Goal: Task Accomplishment & Management: Use online tool/utility

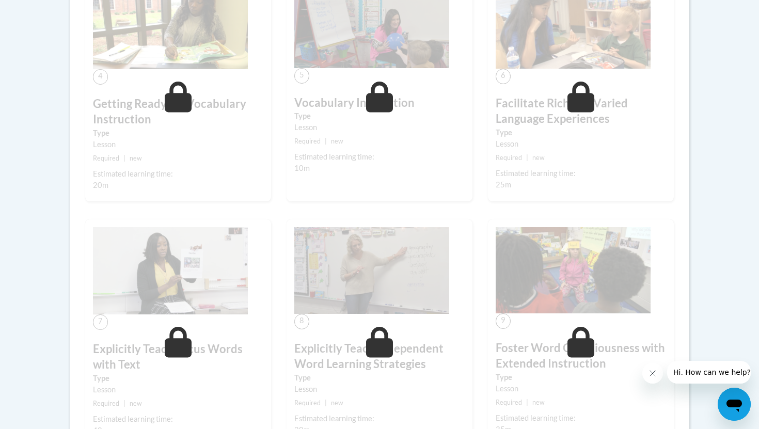
scroll to position [626, 0]
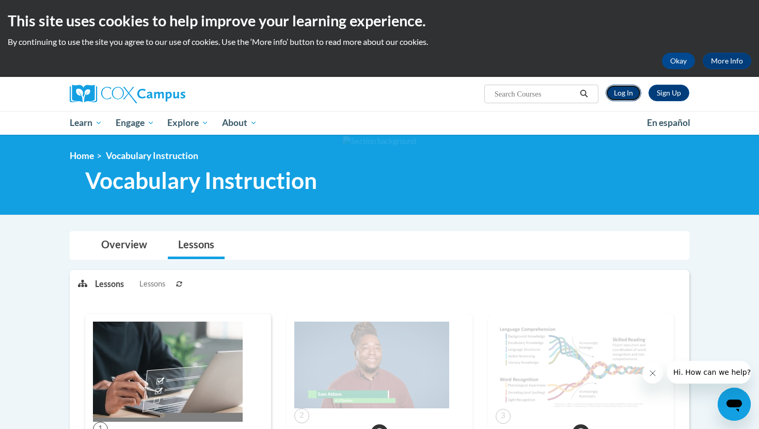
click at [631, 95] on link "Log In" at bounding box center [624, 93] width 36 height 17
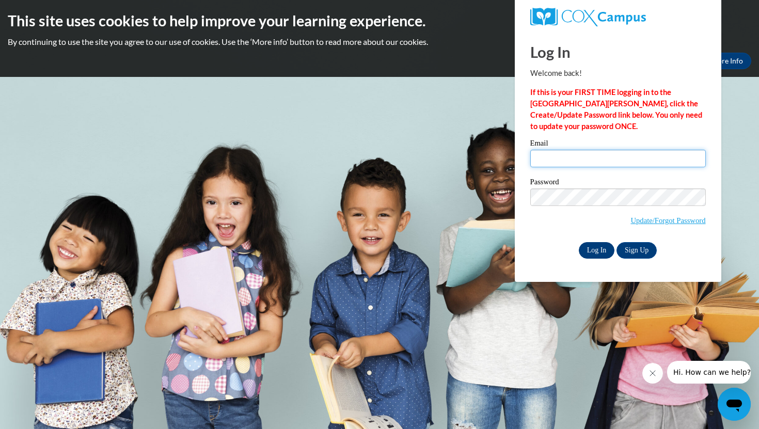
type input "igarreau@waukesha.k12.wi.us"
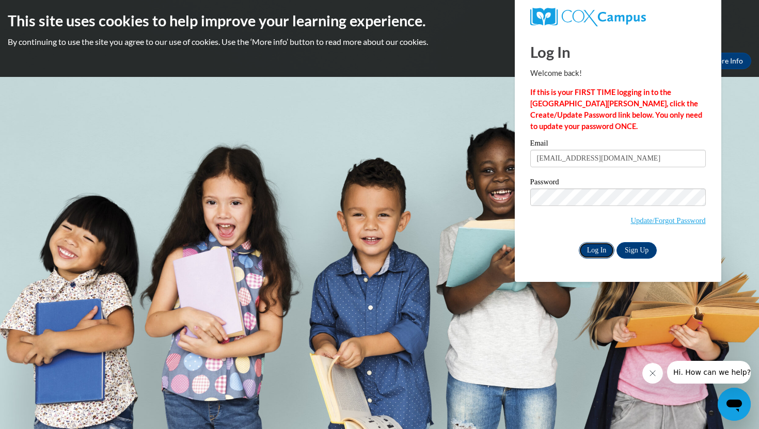
click at [599, 249] on input "Log In" at bounding box center [597, 250] width 36 height 17
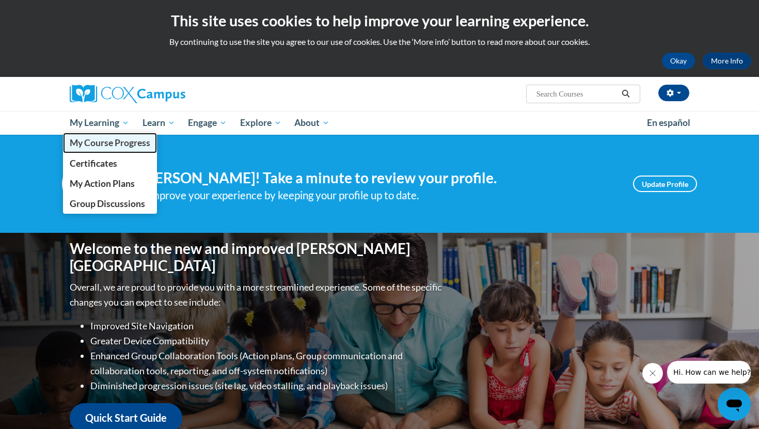
click at [117, 140] on span "My Course Progress" at bounding box center [110, 142] width 81 height 11
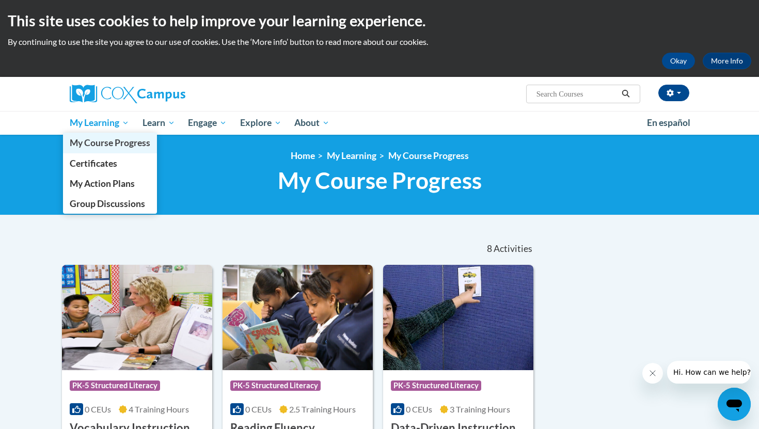
click at [106, 145] on span "My Course Progress" at bounding box center [110, 142] width 81 height 11
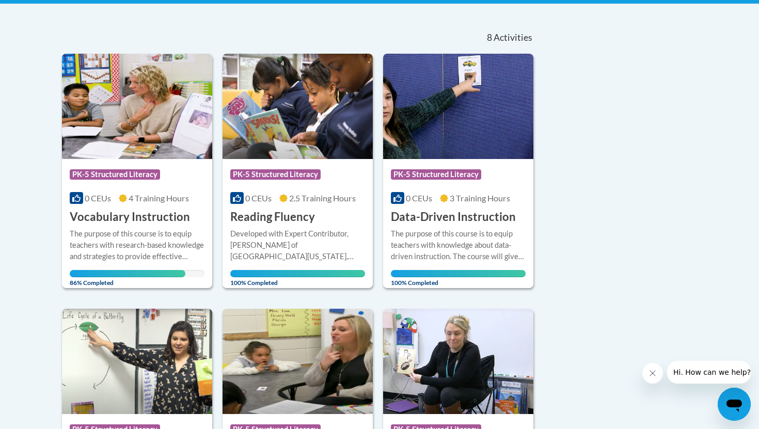
scroll to position [194, 0]
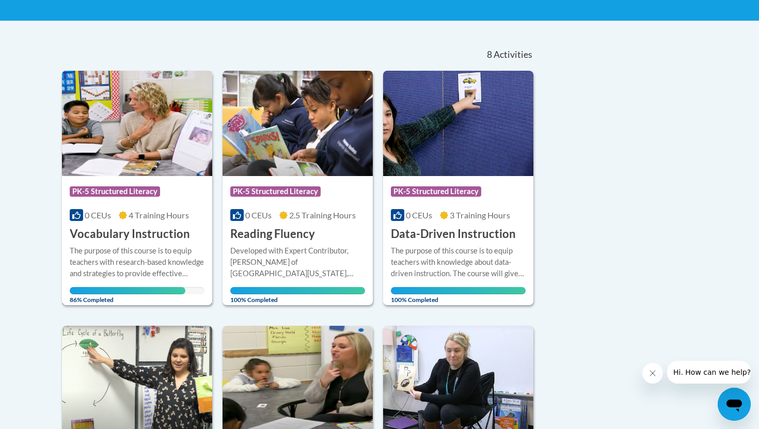
click at [172, 204] on div "Course Category: PK-5 Structured Literacy 0 CEUs 4 Training Hours COURSE Vocabu…" at bounding box center [137, 209] width 150 height 66
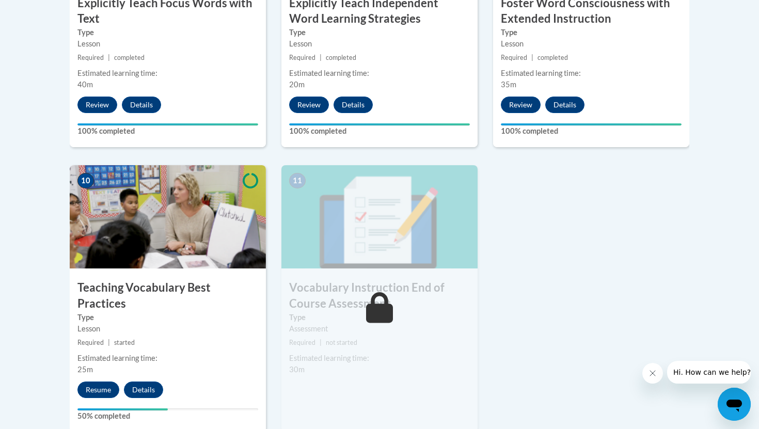
scroll to position [1040, 0]
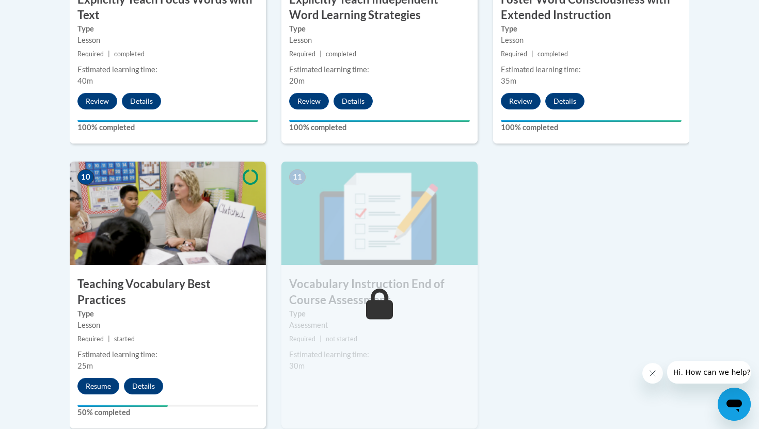
click at [105, 360] on div "10 Teaching Vocabulary Best Practices Type Lesson Required | started Estimated …" at bounding box center [168, 295] width 196 height 267
click at [104, 378] on button "Resume" at bounding box center [98, 386] width 42 height 17
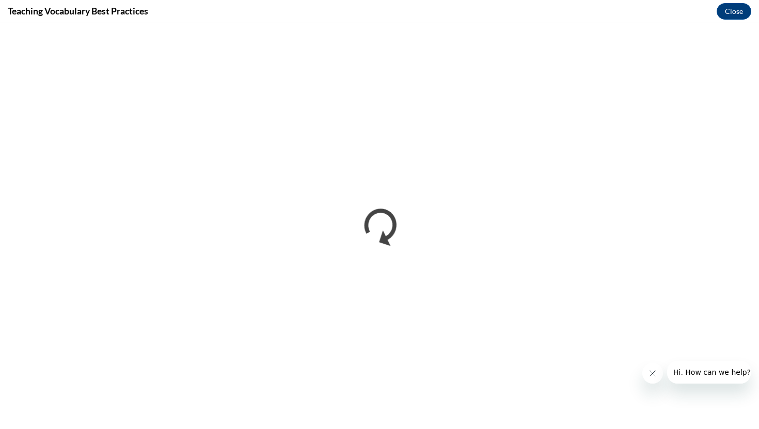
scroll to position [0, 0]
